Goal: Transaction & Acquisition: Purchase product/service

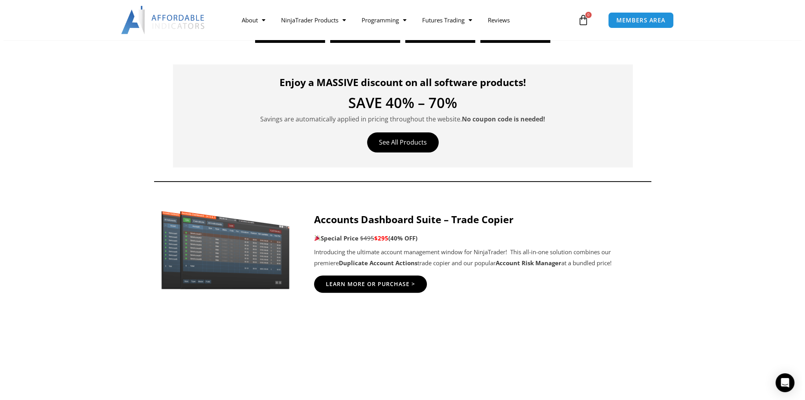
scroll to position [275, 0]
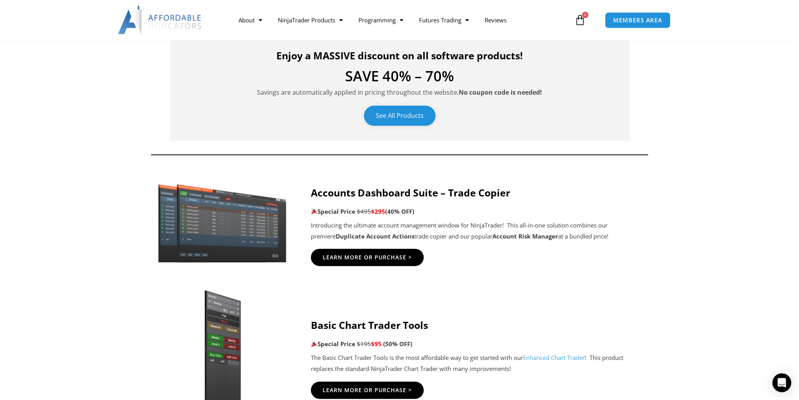
click at [395, 115] on link "See All Products" at bounding box center [400, 116] width 72 height 20
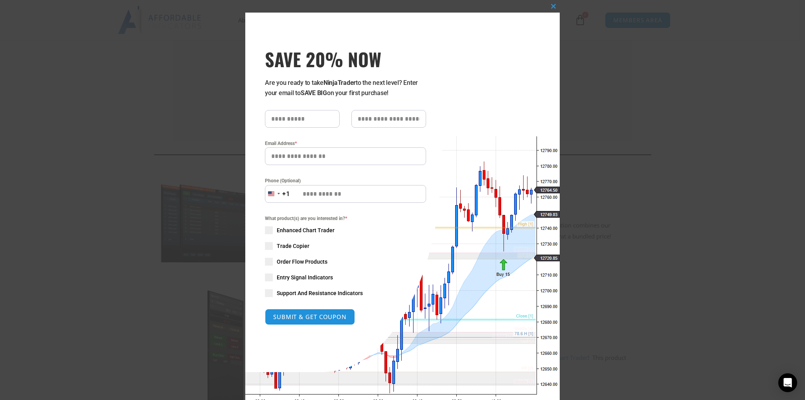
click at [313, 117] on input "text" at bounding box center [302, 119] width 75 height 18
type input "*******"
type input "****"
type input "**********"
click at [385, 196] on input "**********" at bounding box center [345, 194] width 161 height 18
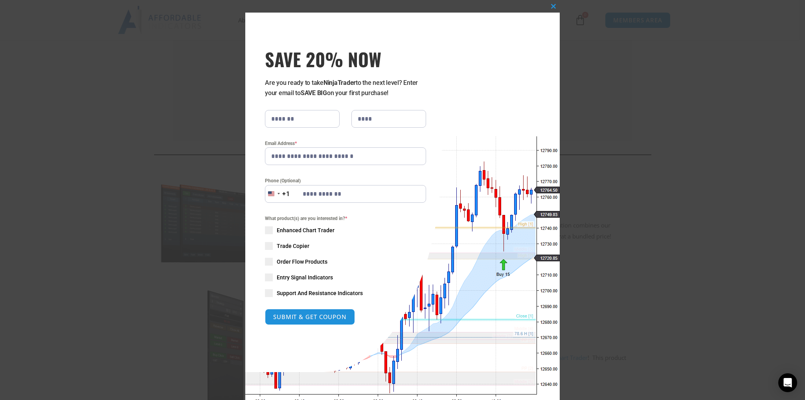
click at [397, 231] on div "What product(s) are you interested in? * Enhanced Chart Trader Trade Copier Ord…" at bounding box center [345, 256] width 161 height 83
click at [265, 231] on span at bounding box center [269, 230] width 8 height 8
click at [267, 277] on span at bounding box center [269, 278] width 8 height 8
click at [313, 319] on button "SUBMIT & GET COUPON" at bounding box center [310, 317] width 95 height 17
type input "**********"
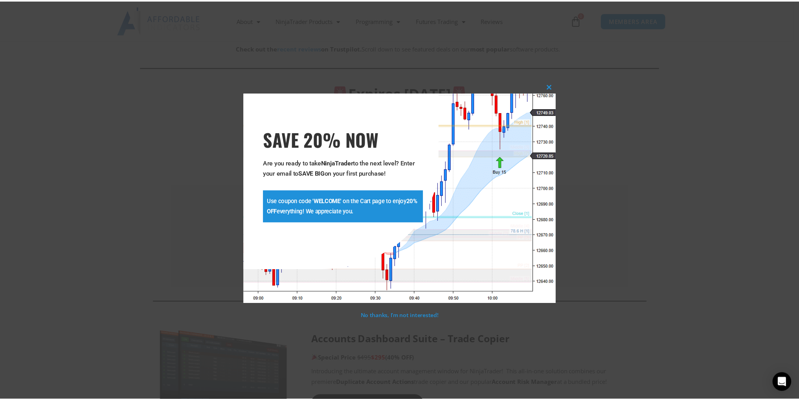
scroll to position [124, 0]
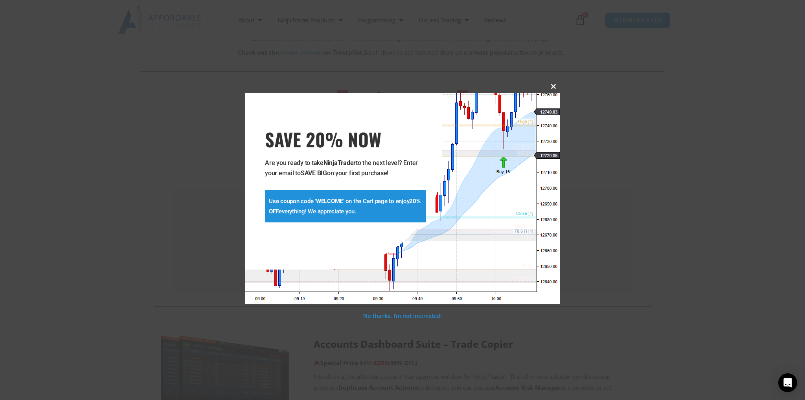
click at [553, 88] on span at bounding box center [553, 86] width 13 height 5
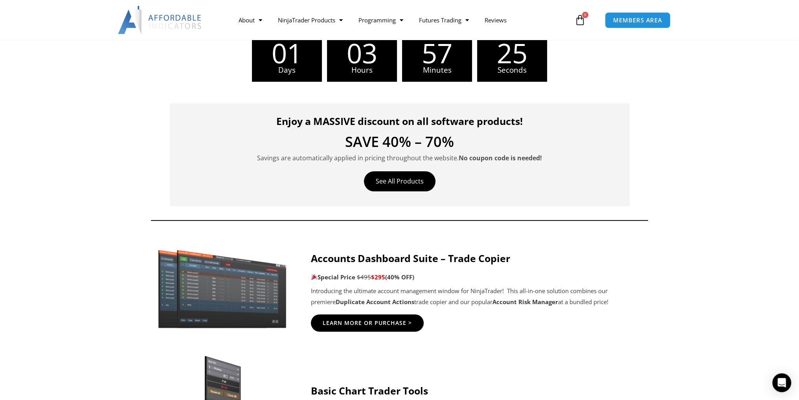
scroll to position [242, 0]
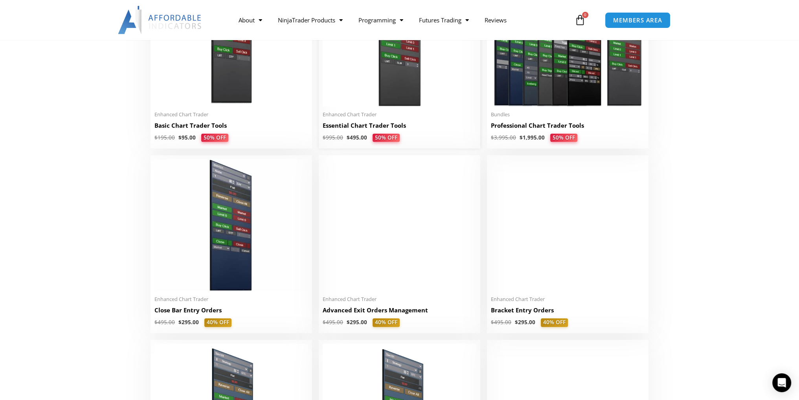
scroll to position [472, 0]
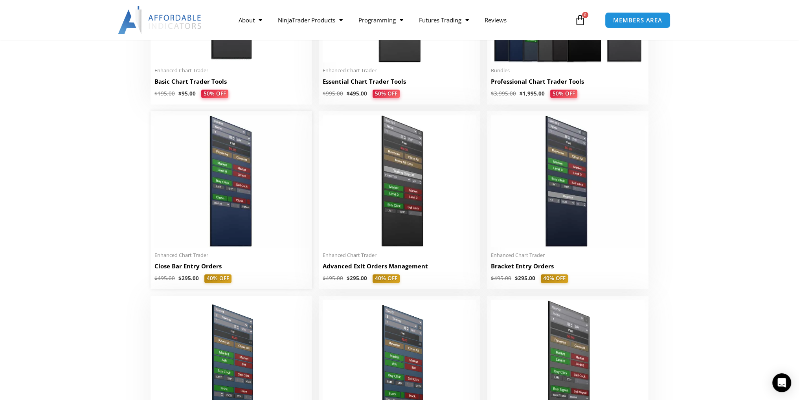
click at [230, 227] on img at bounding box center [231, 181] width 154 height 132
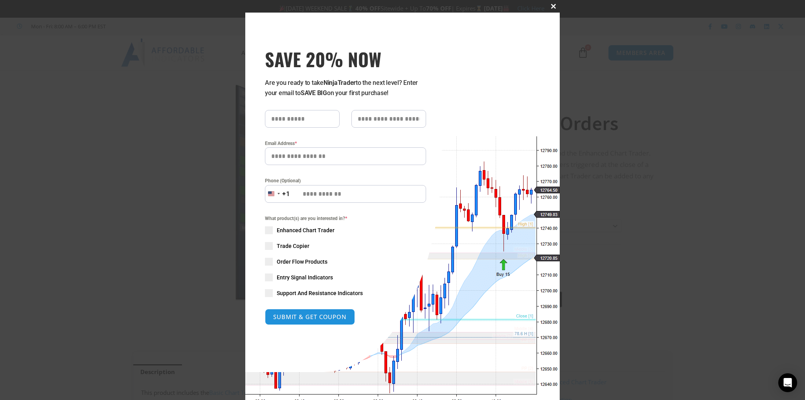
click at [549, 7] on span at bounding box center [553, 6] width 13 height 5
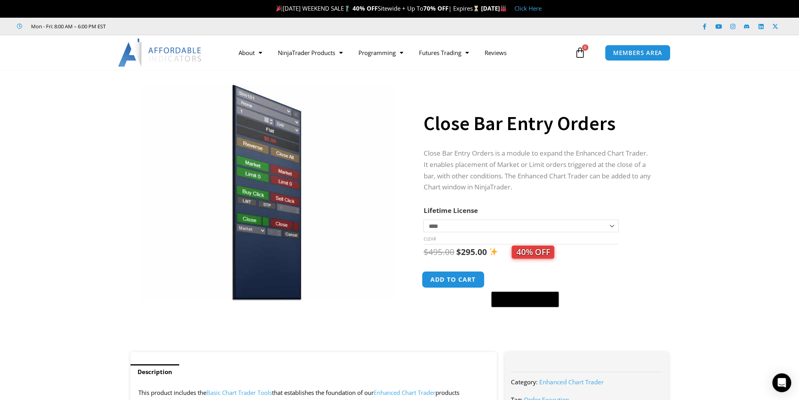
click at [446, 280] on button "Add to cart" at bounding box center [453, 279] width 63 height 17
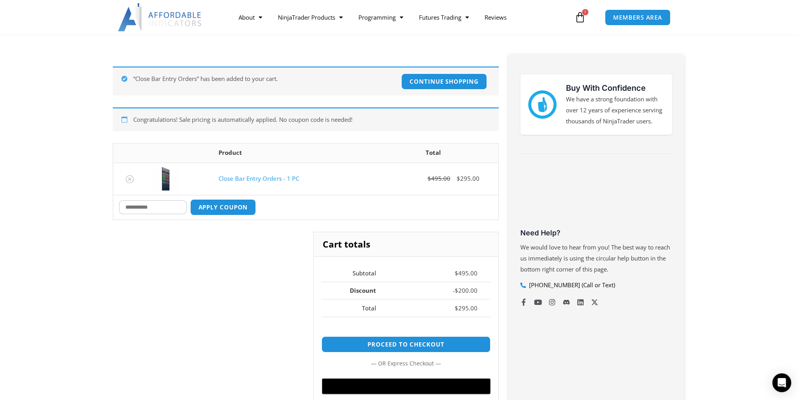
scroll to position [118, 0]
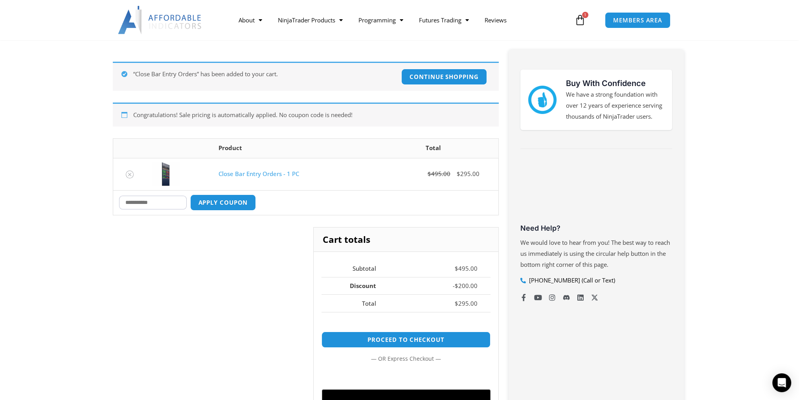
click at [178, 200] on input "Coupon:" at bounding box center [153, 203] width 68 height 14
type input "*******"
click at [225, 206] on button "Apply coupon" at bounding box center [222, 202] width 69 height 17
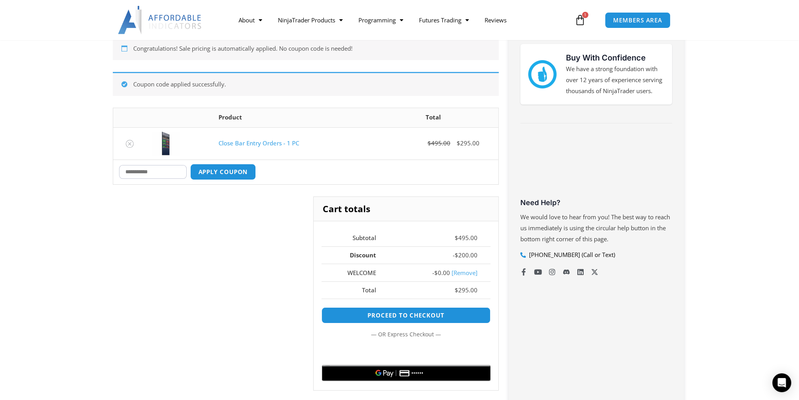
scroll to position [176, 0]
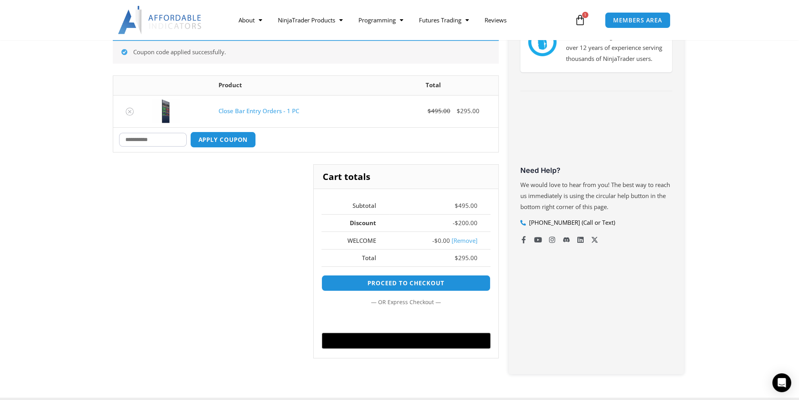
click at [469, 241] on link "[Remove]" at bounding box center [465, 241] width 26 height 8
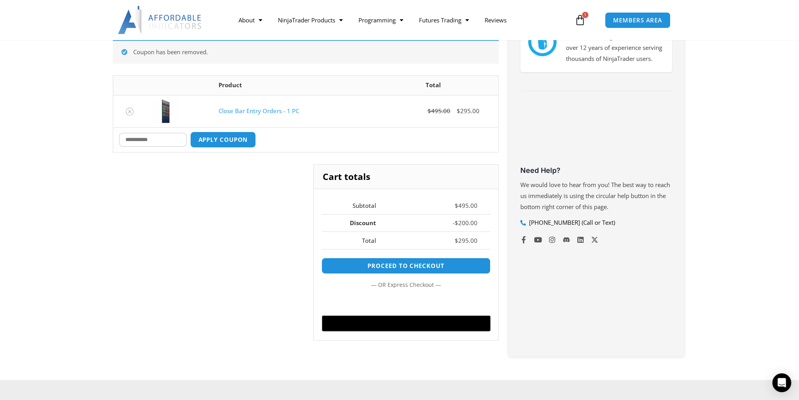
click at [169, 139] on input "Coupon:" at bounding box center [153, 140] width 68 height 14
type input "*"
type input "*****"
click at [217, 145] on button "Apply coupon" at bounding box center [222, 139] width 69 height 17
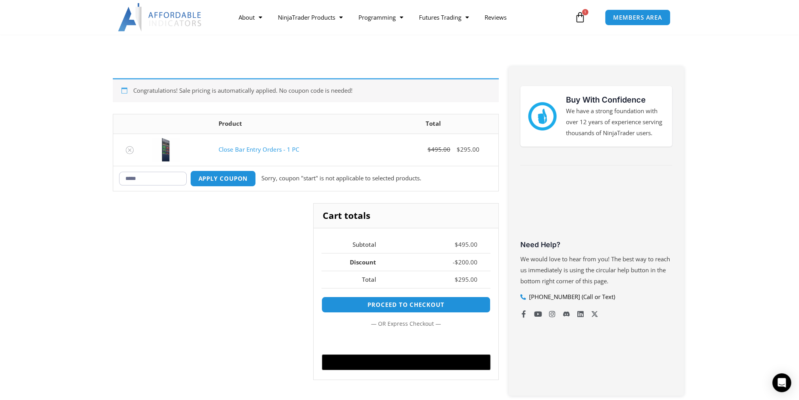
scroll to position [77, 0]
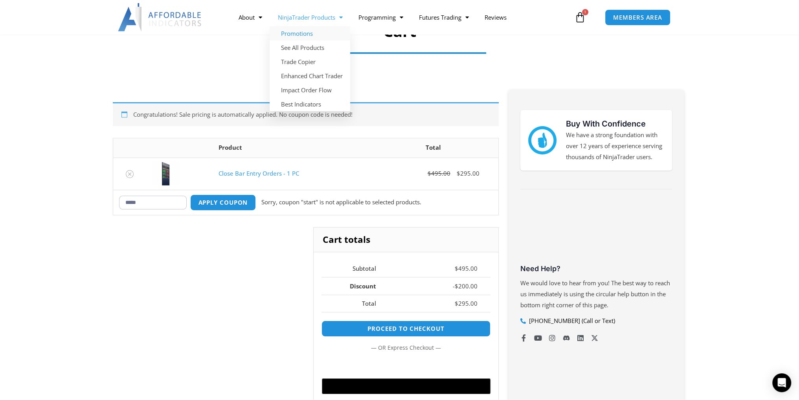
click at [296, 35] on link "Promotions" at bounding box center [310, 33] width 81 height 14
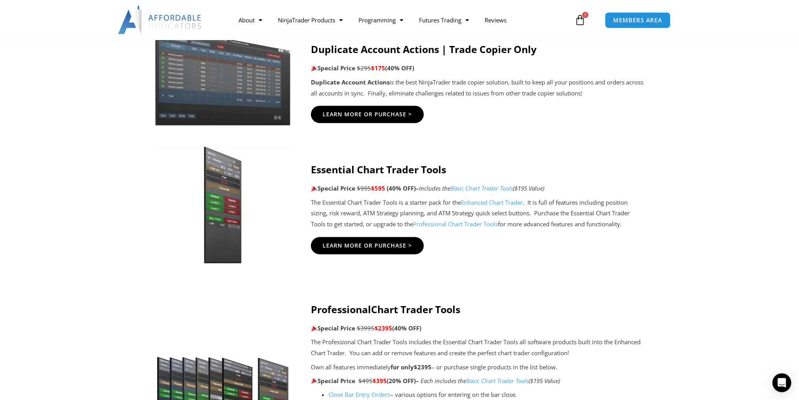
scroll to position [590, 0]
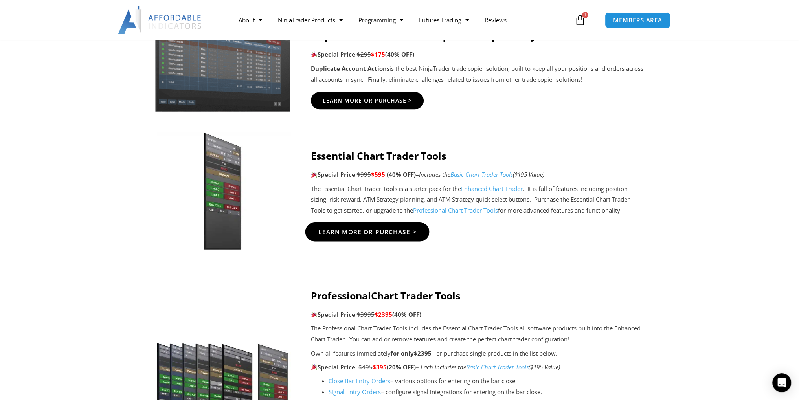
click at [364, 230] on span "Learn More Or Purchase >" at bounding box center [367, 232] width 98 height 6
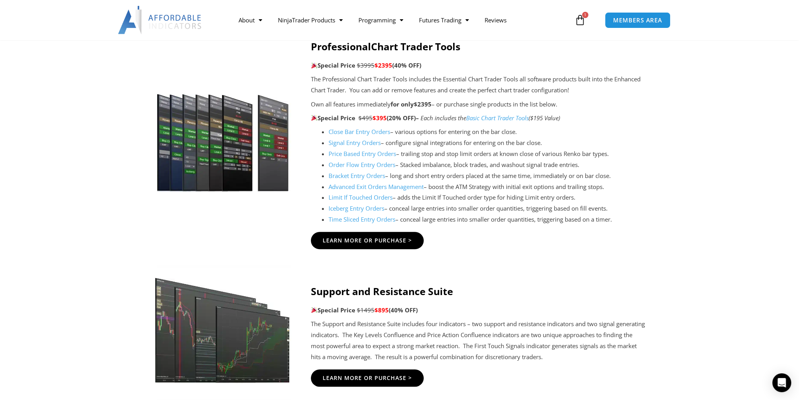
scroll to position [865, 0]
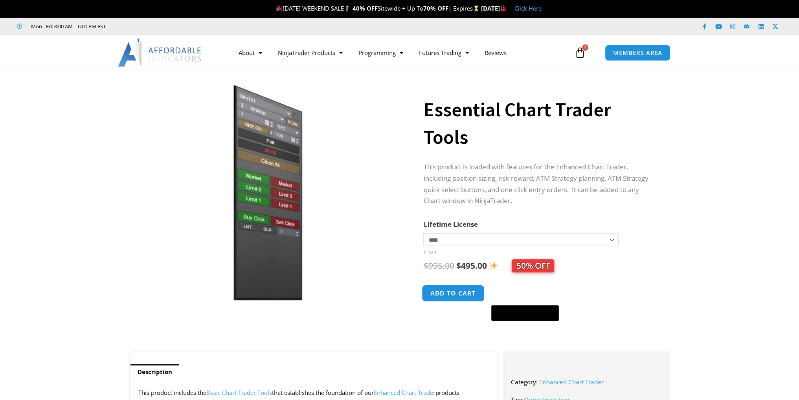
click at [444, 293] on button "Add to cart" at bounding box center [453, 293] width 63 height 17
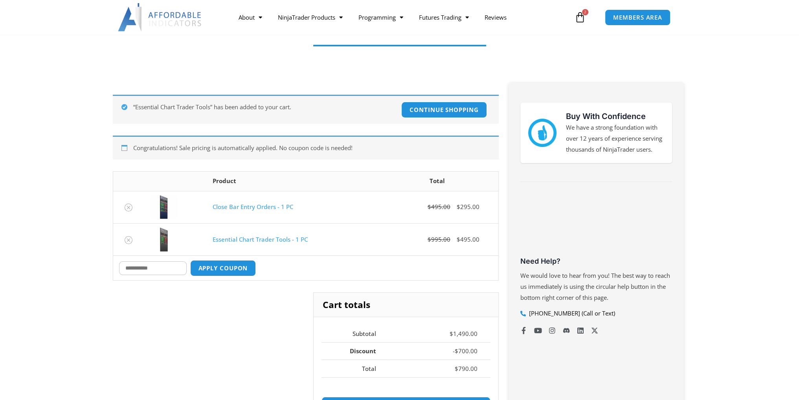
scroll to position [118, 0]
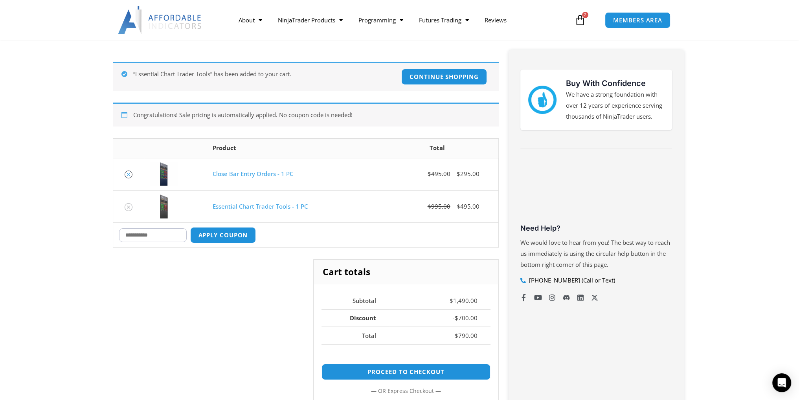
click at [127, 173] on icon "Remove Close Bar Entry Orders - 1 PC from cart" at bounding box center [129, 175] width 6 height 6
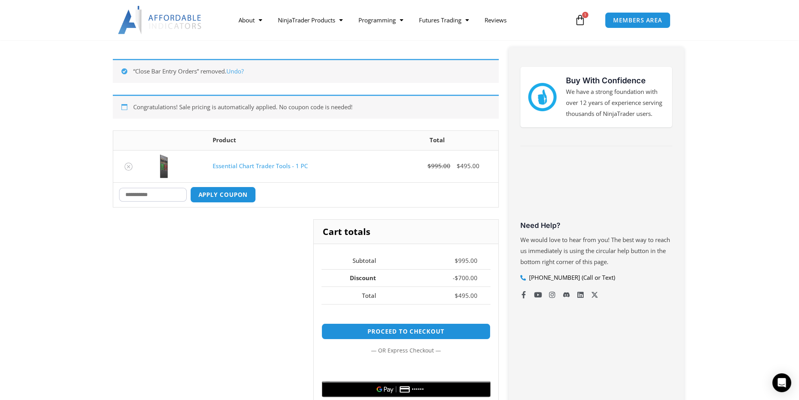
scroll to position [140, 0]
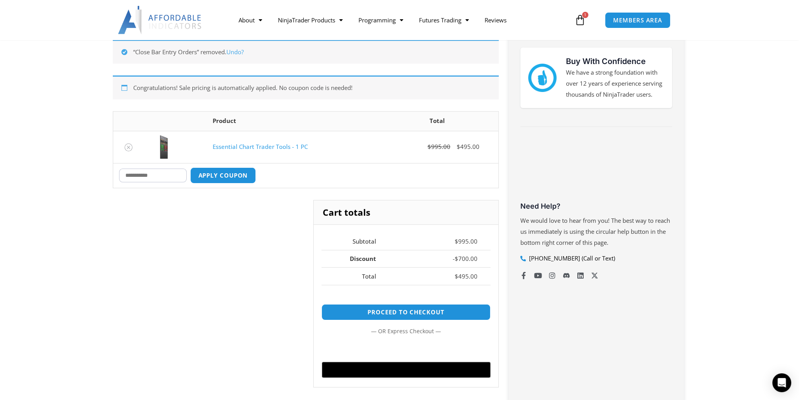
click at [169, 176] on input "Coupon:" at bounding box center [153, 176] width 68 height 14
type input "*****"
click at [219, 177] on button "Apply coupon" at bounding box center [222, 175] width 69 height 17
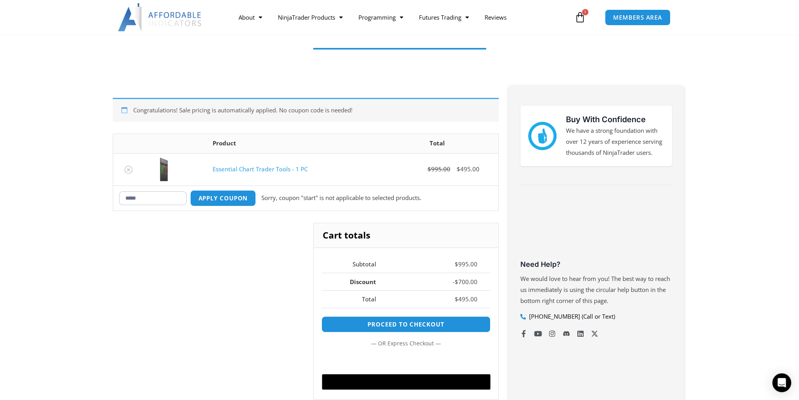
scroll to position [77, 0]
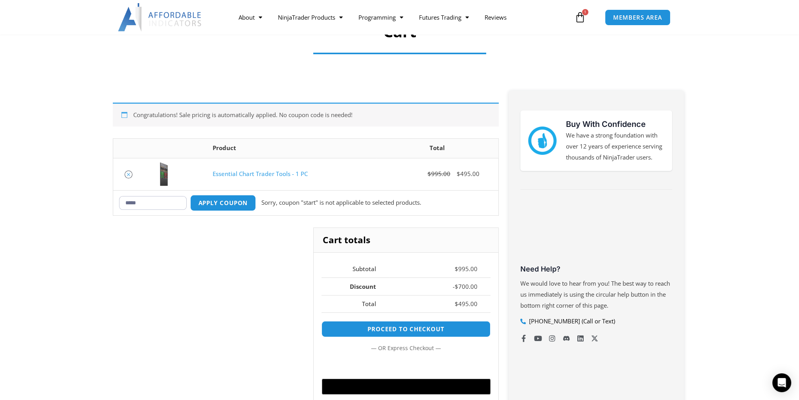
click at [129, 174] on icon "Remove Essential Chart Trader Tools - 1 PC from cart" at bounding box center [128, 174] width 3 height 3
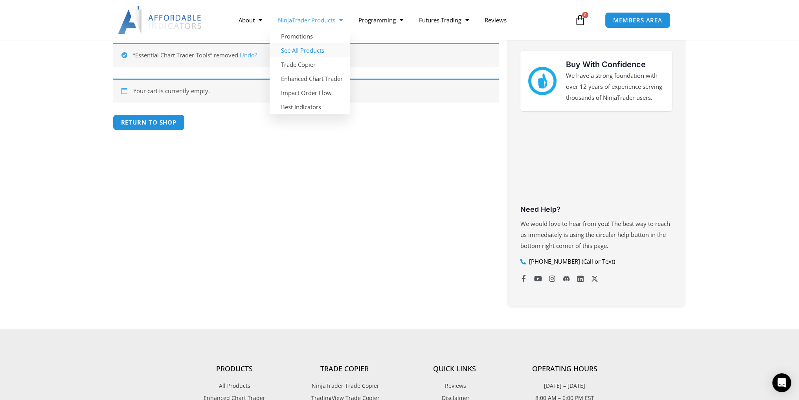
scroll to position [140, 0]
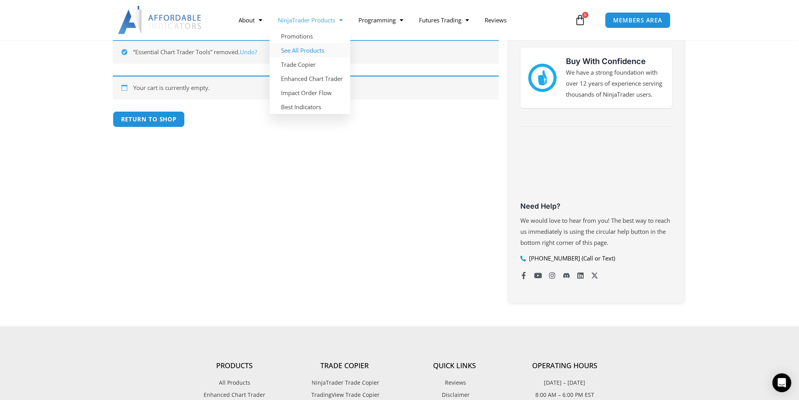
click at [301, 47] on link "See All Products" at bounding box center [310, 50] width 81 height 14
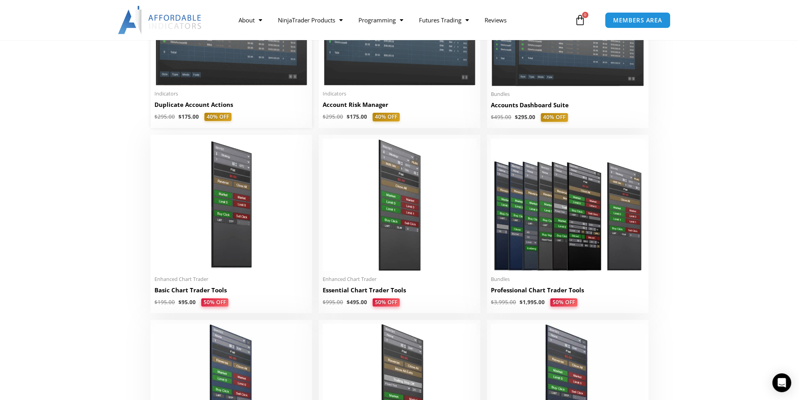
scroll to position [275, 0]
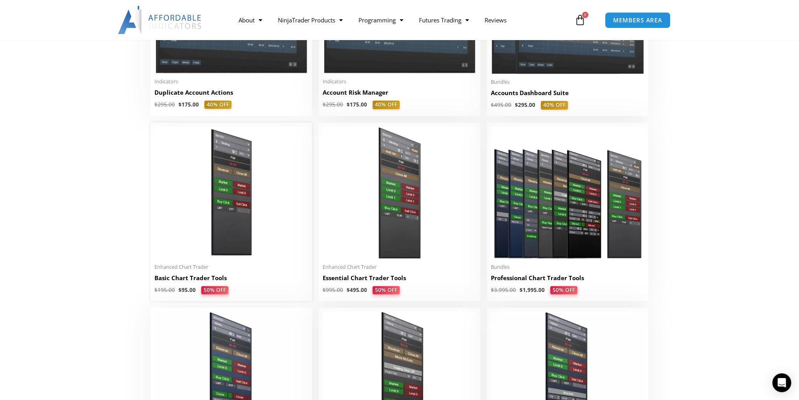
click at [216, 250] on img at bounding box center [231, 193] width 154 height 132
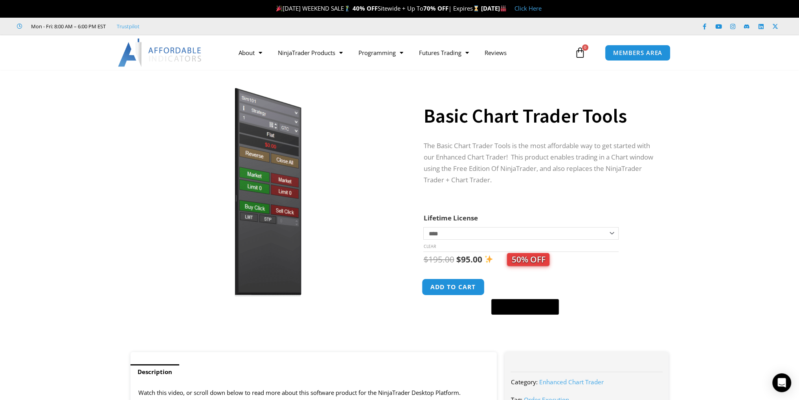
click at [450, 289] on button "Add to cart" at bounding box center [453, 287] width 63 height 17
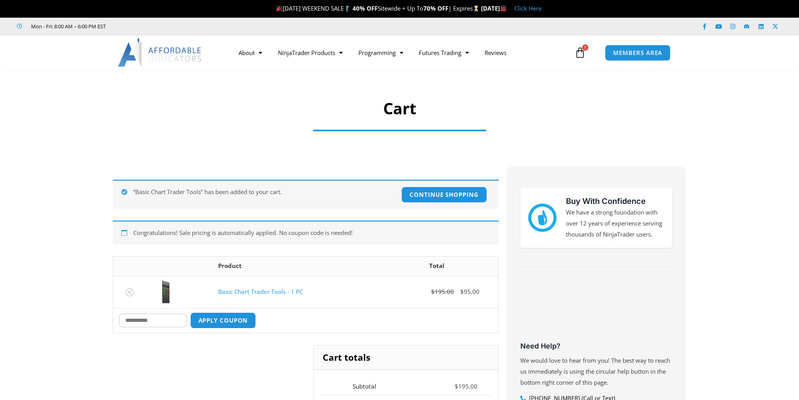
click at [583, 55] on icon at bounding box center [580, 52] width 11 height 11
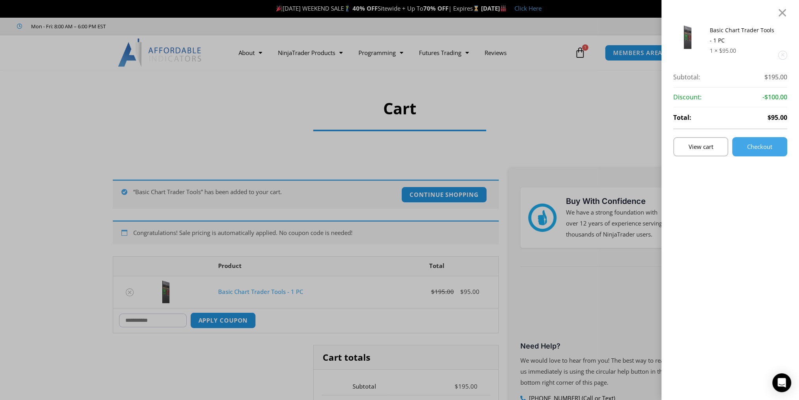
click at [459, 119] on div "Basic Chart Trader Tools - 1 PC 1 × $ 95.00 Subtotal: $ 195.00 Subtotal: $195.0…" at bounding box center [399, 200] width 799 height 400
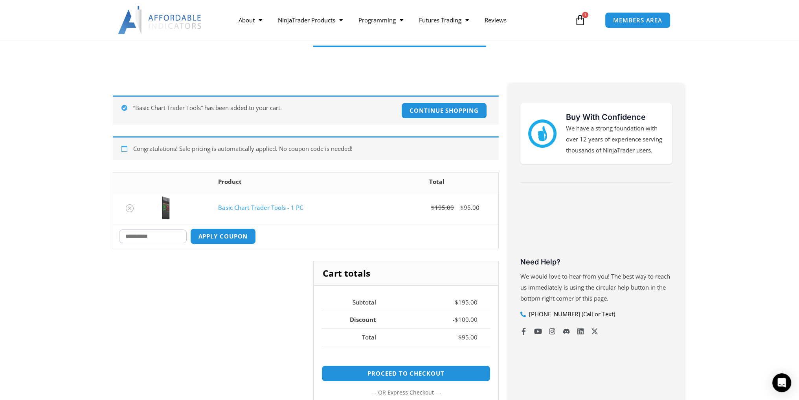
scroll to position [118, 0]
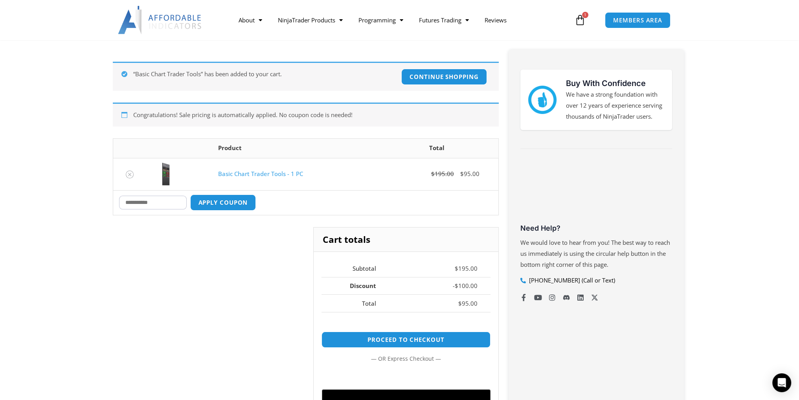
click at [182, 199] on input "Coupon:" at bounding box center [153, 203] width 68 height 14
type input "*****"
click at [235, 205] on button "Apply coupon" at bounding box center [222, 202] width 69 height 17
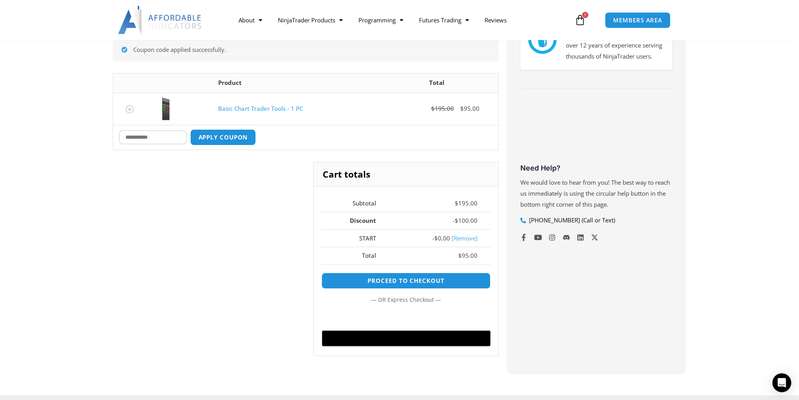
scroll to position [176, 0]
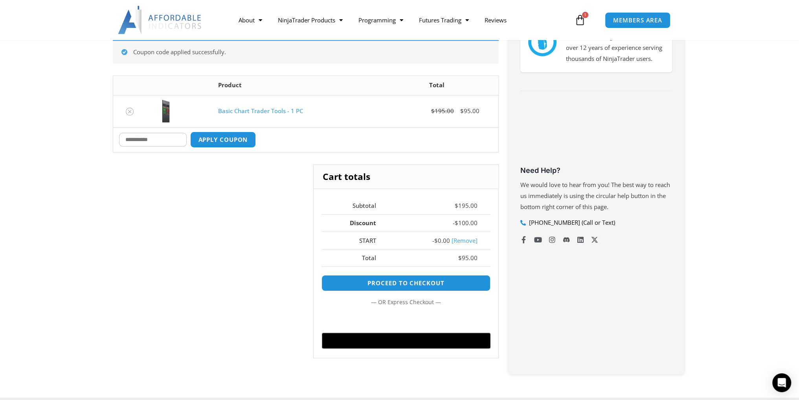
click at [460, 241] on link "[Remove]" at bounding box center [465, 241] width 26 height 8
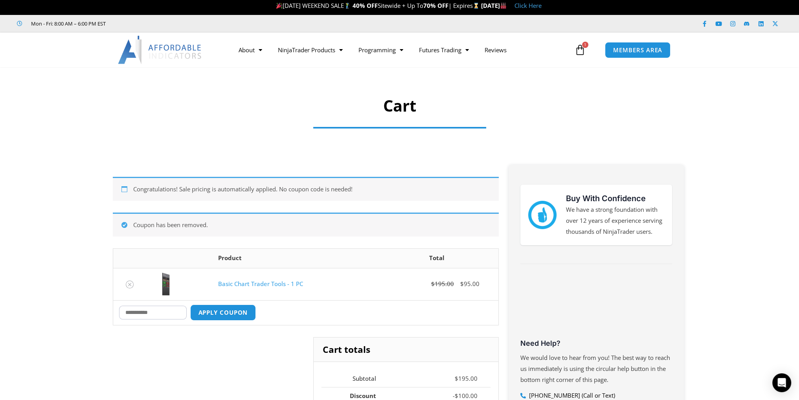
scroll to position [0, 0]
